Goal: Information Seeking & Learning: Check status

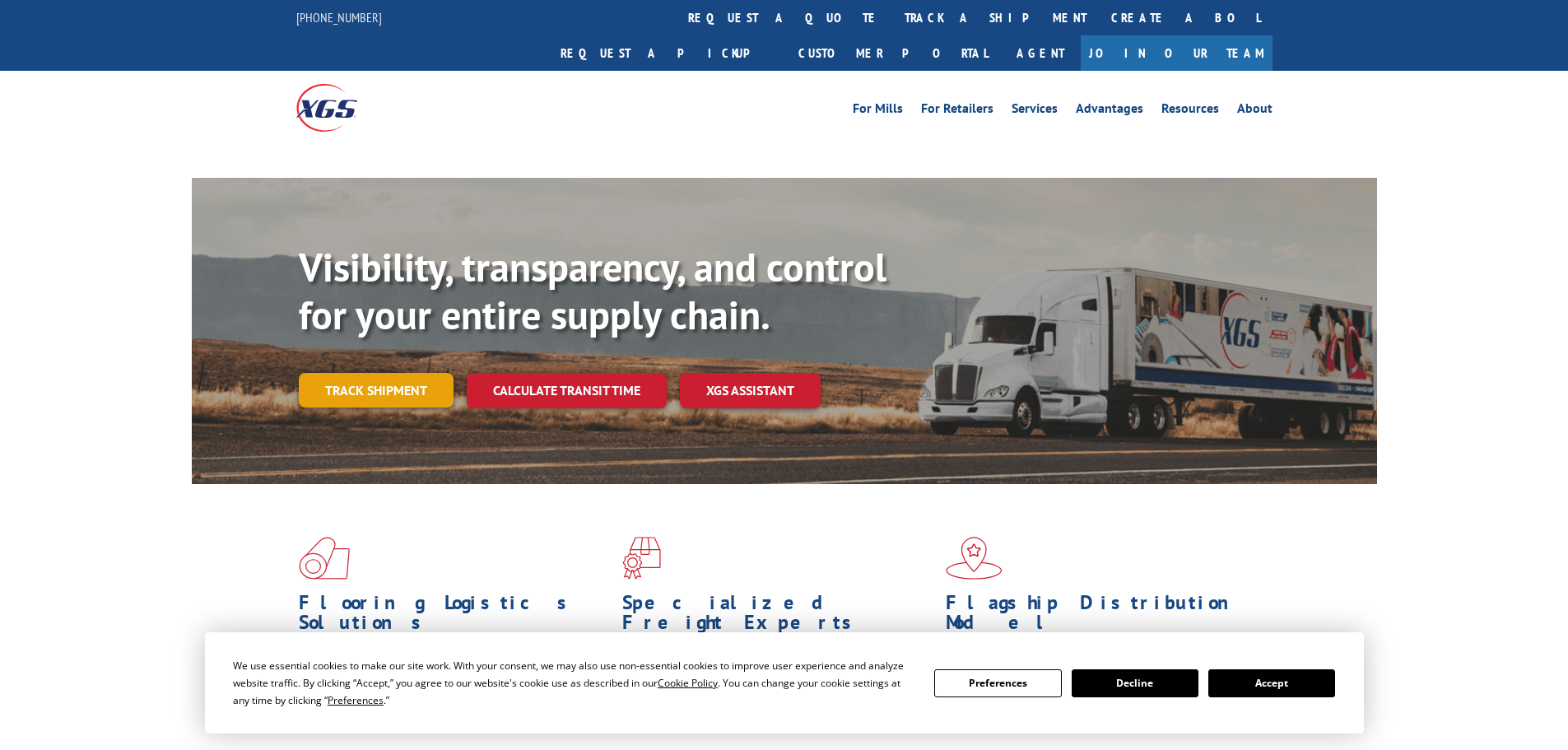
click at [324, 373] on link "Track shipment" at bounding box center [376, 390] width 155 height 34
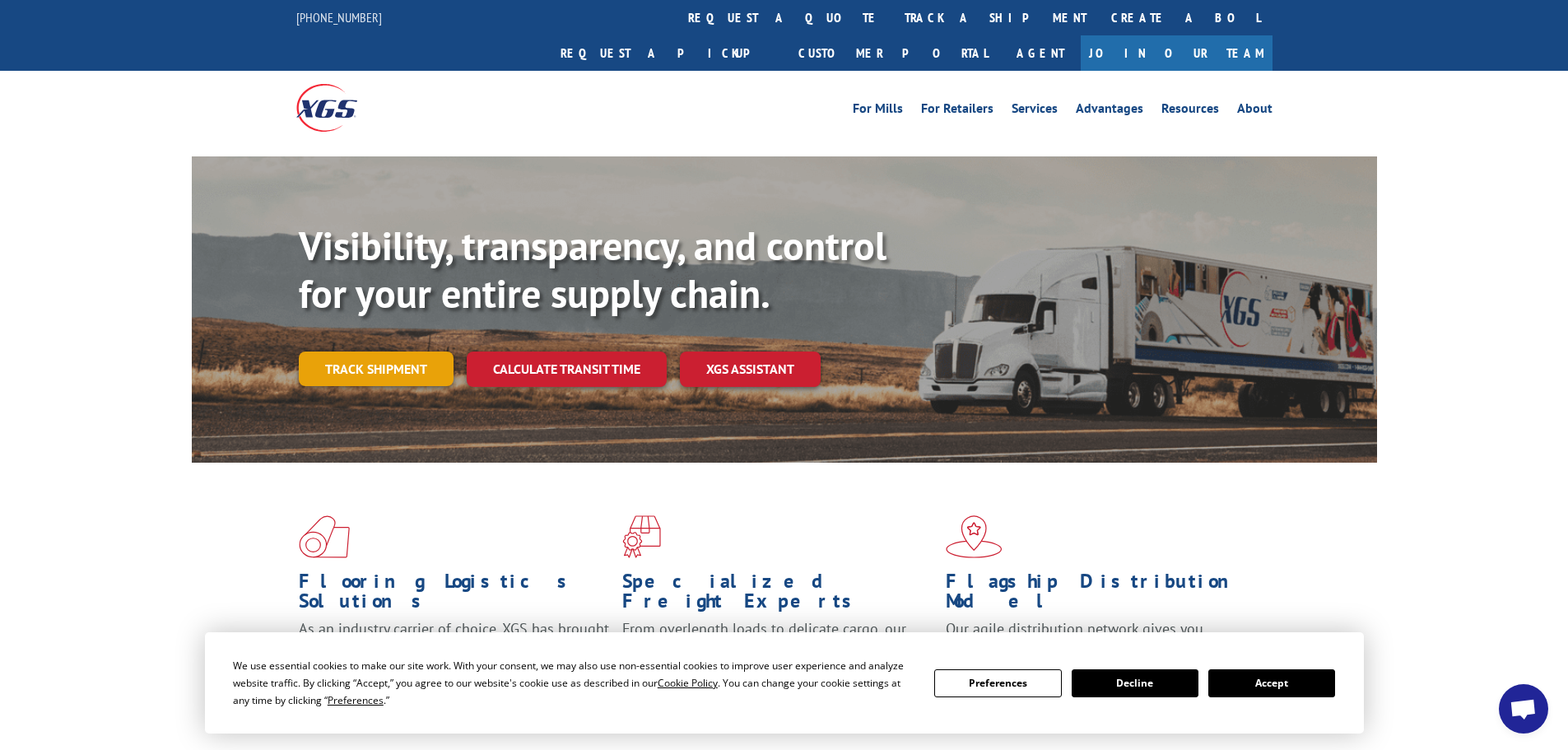
click at [360, 352] on link "Track shipment" at bounding box center [376, 368] width 155 height 34
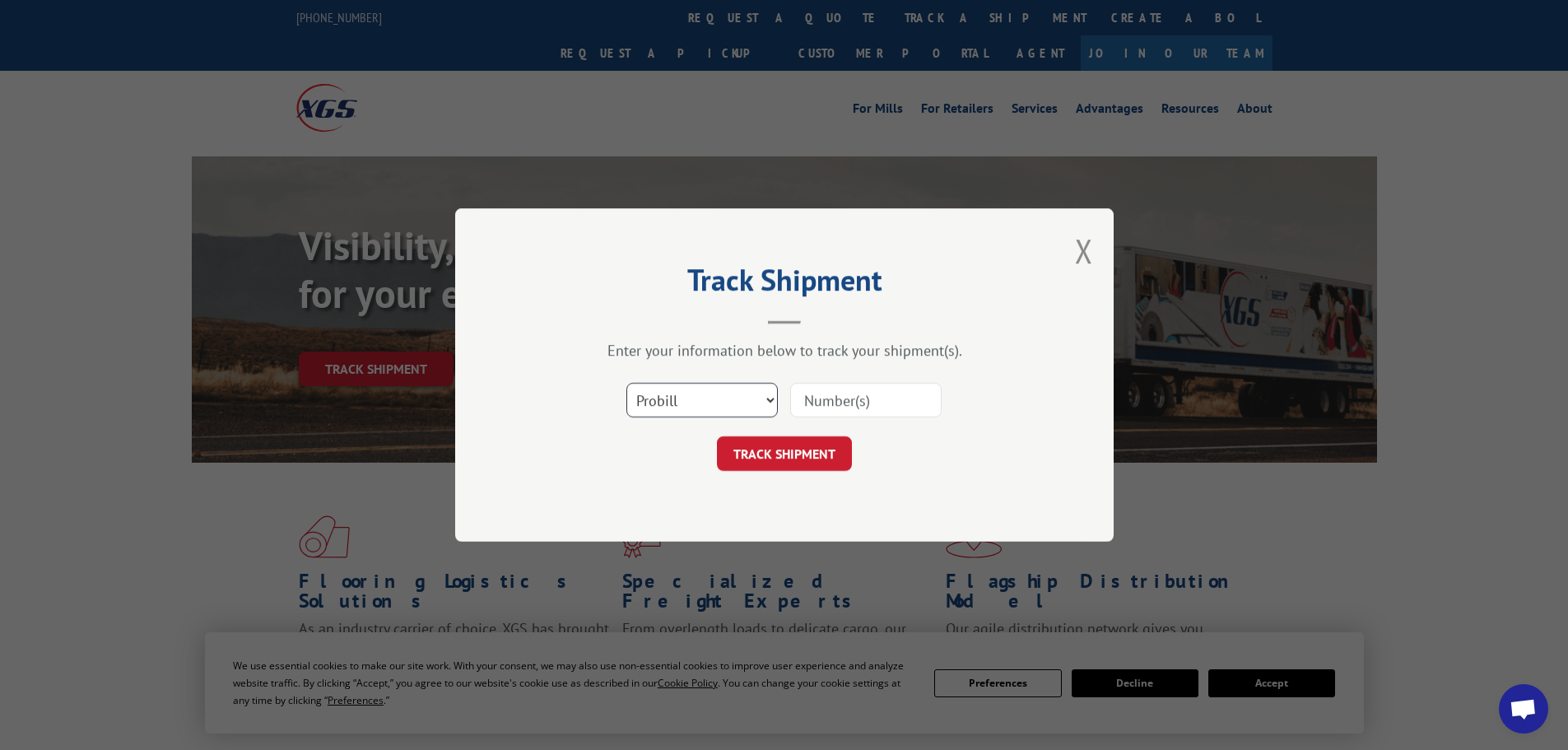
click at [745, 394] on select "Select category... Probill BOL PO" at bounding box center [701, 399] width 151 height 34
select select "bol"
click at [626, 383] on select "Select category... Probill BOL PO" at bounding box center [701, 399] width 151 height 34
click at [838, 396] on input at bounding box center [865, 399] width 151 height 34
paste input "5513772"
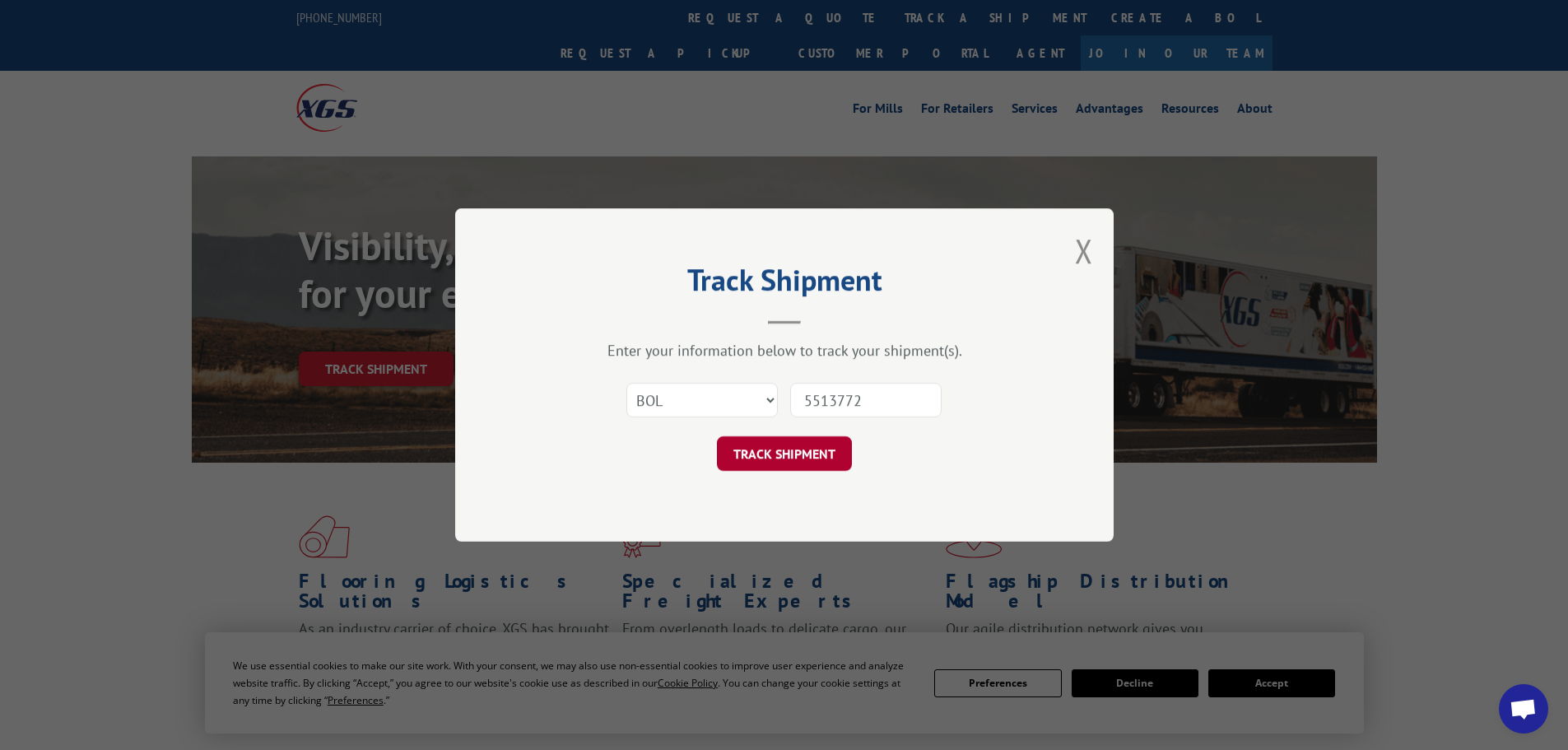
type input "5513772"
click at [813, 454] on button "TRACK SHIPMENT" at bounding box center [784, 453] width 135 height 34
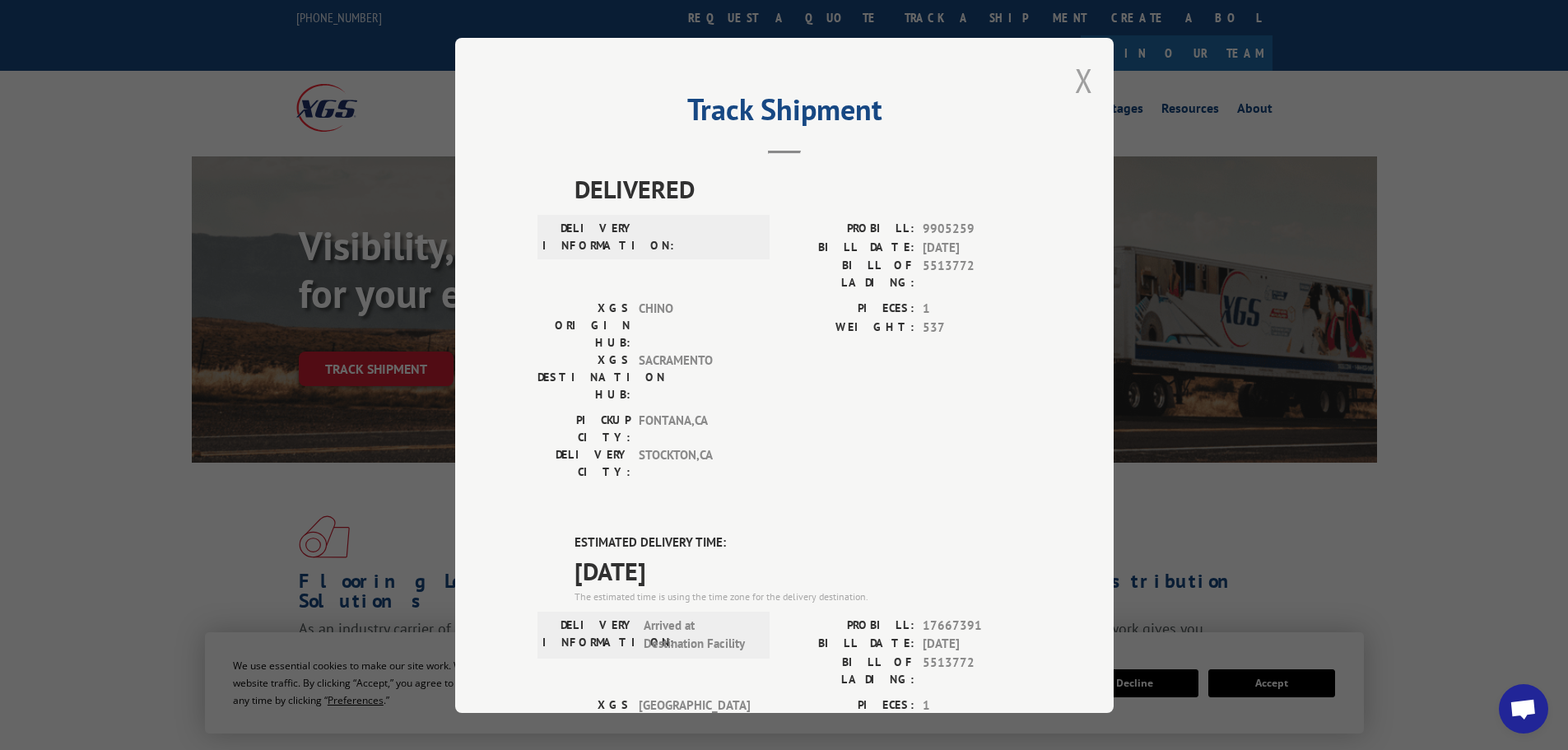
click at [1075, 77] on button "Close modal" at bounding box center [1084, 80] width 19 height 44
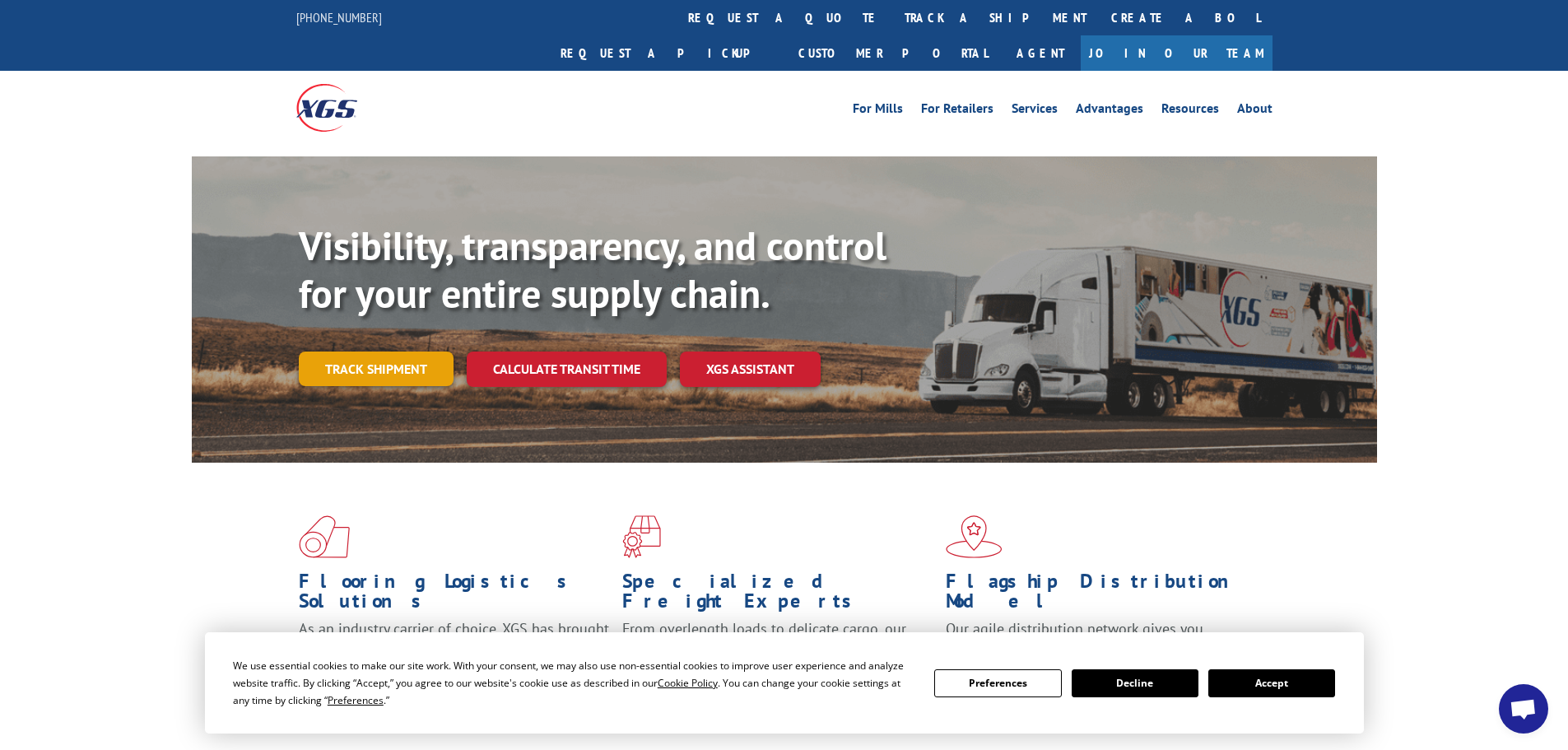
click at [357, 352] on link "Track shipment" at bounding box center [376, 368] width 155 height 34
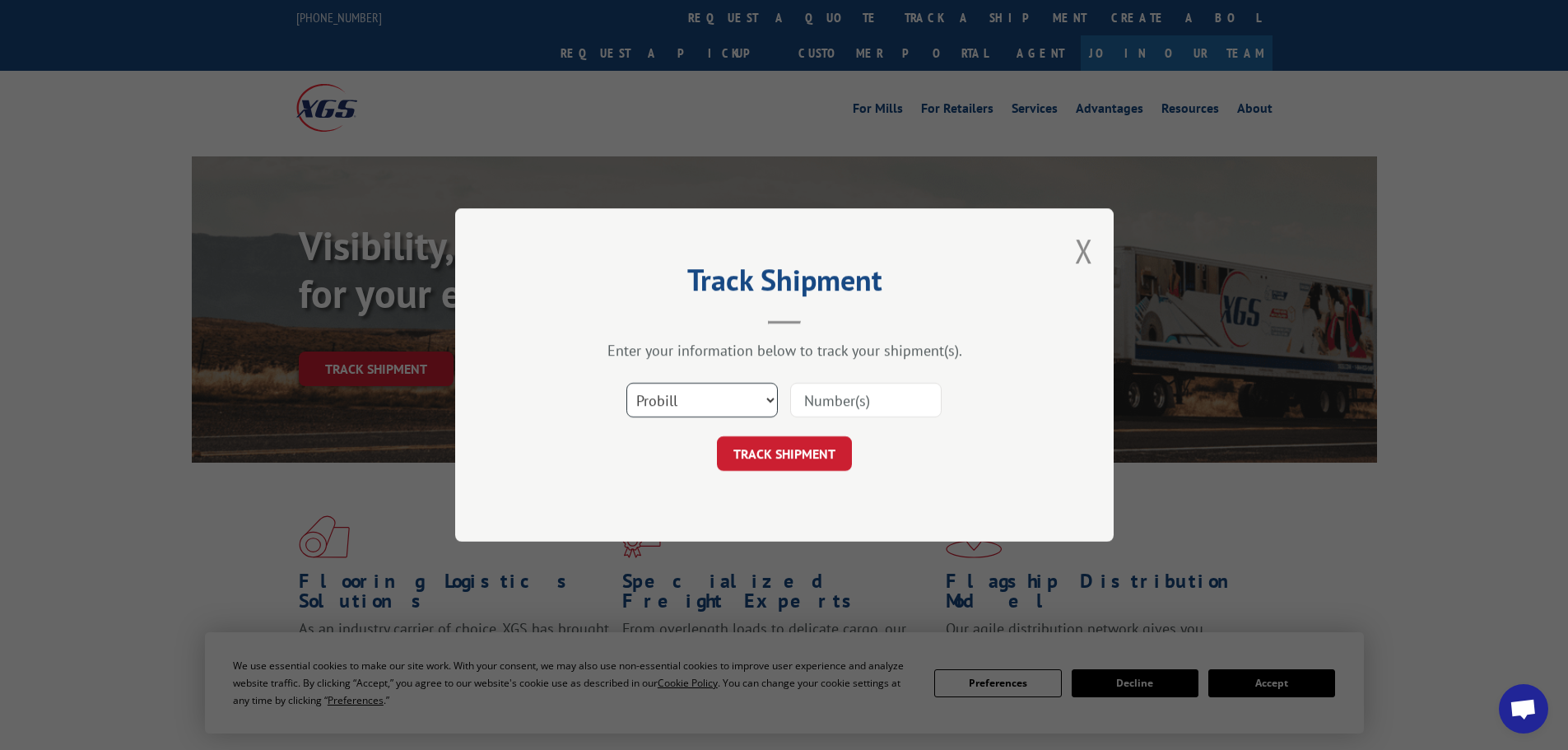
click at [739, 400] on select "Select category... Probill BOL PO" at bounding box center [701, 399] width 151 height 34
select select "bol"
click at [626, 383] on select "Select category... Probill BOL PO" at bounding box center [701, 399] width 151 height 34
click at [848, 395] on input at bounding box center [865, 399] width 151 height 34
paste input "5433309"
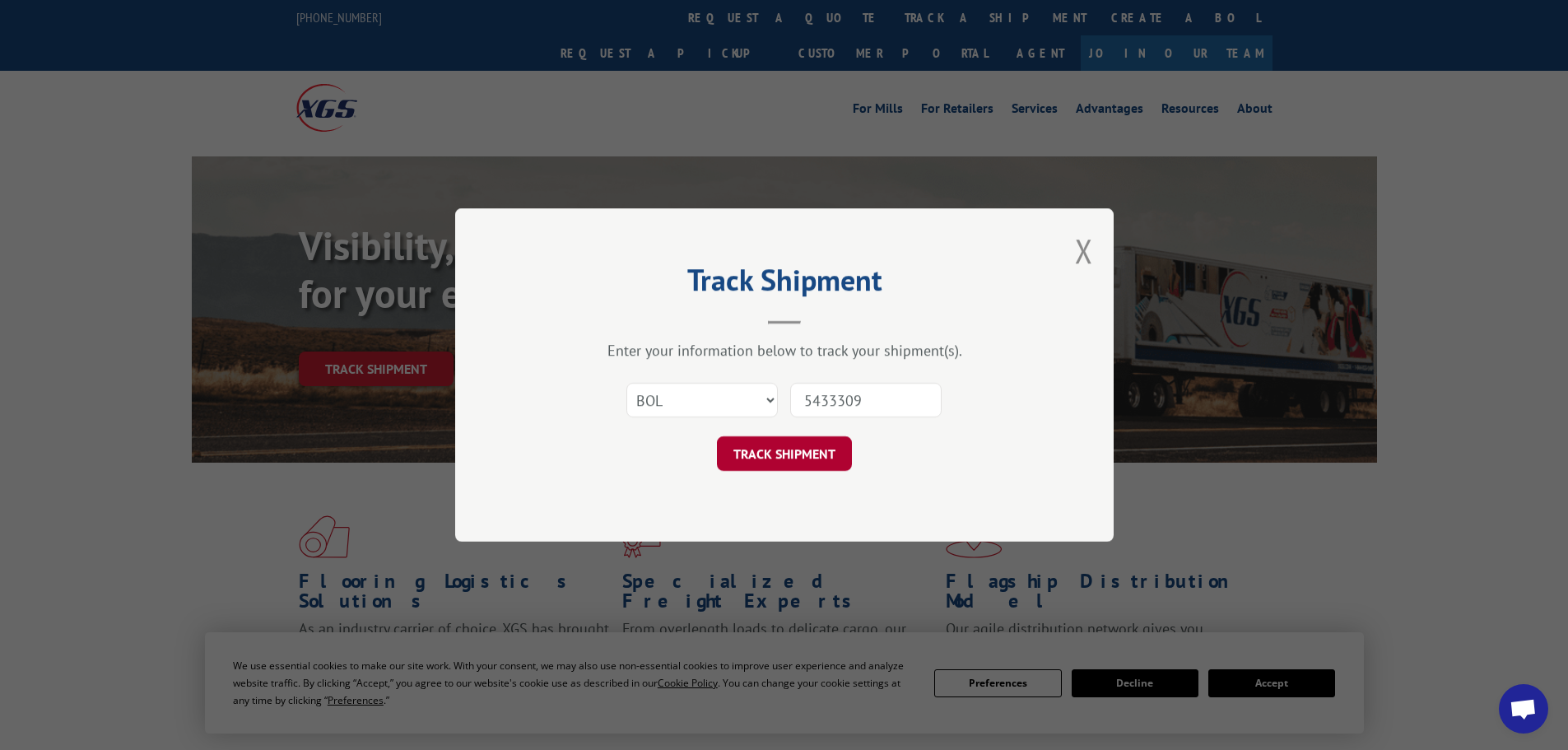
type input "5433309"
click at [778, 457] on button "TRACK SHIPMENT" at bounding box center [784, 453] width 135 height 34
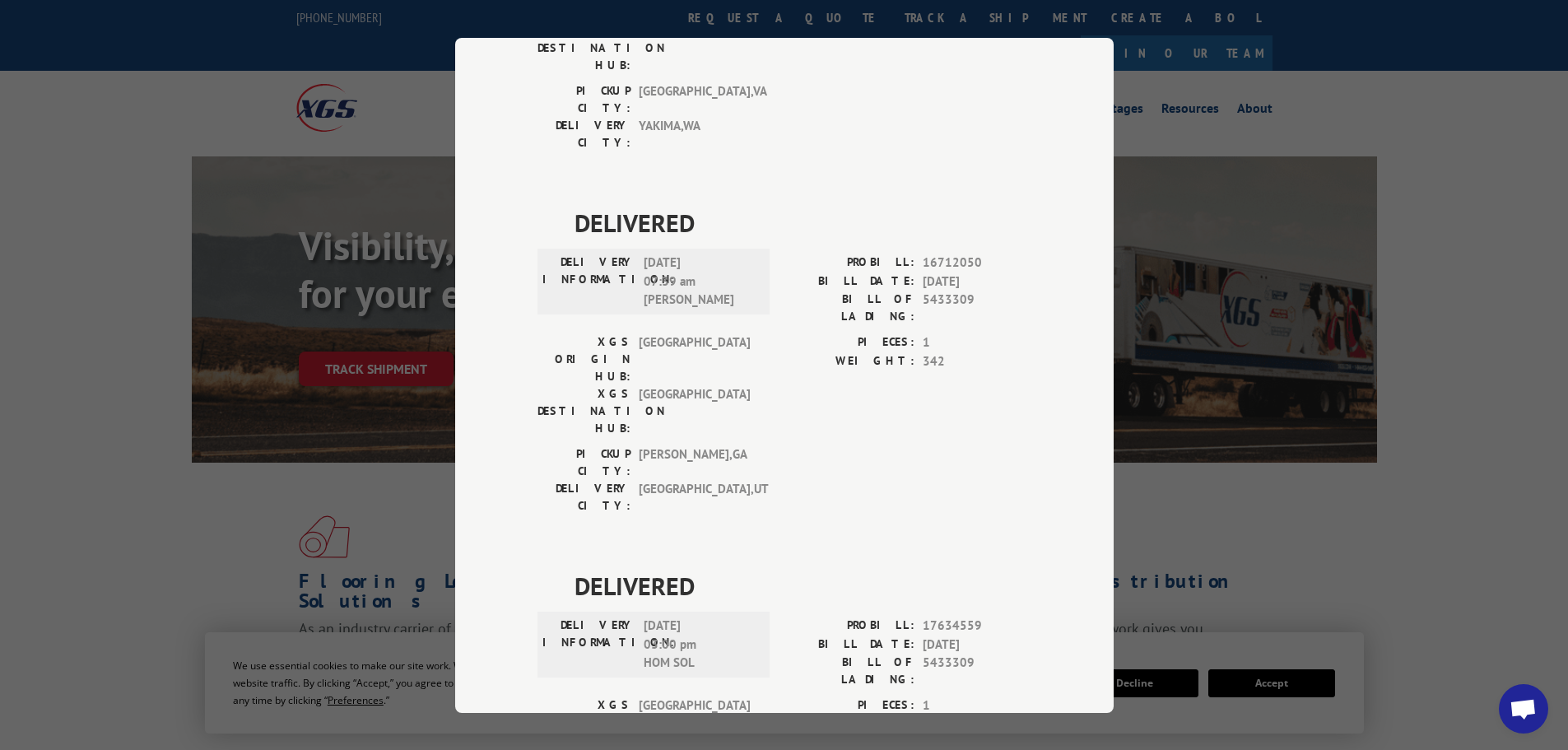
scroll to position [331, 0]
